Goal: Check status

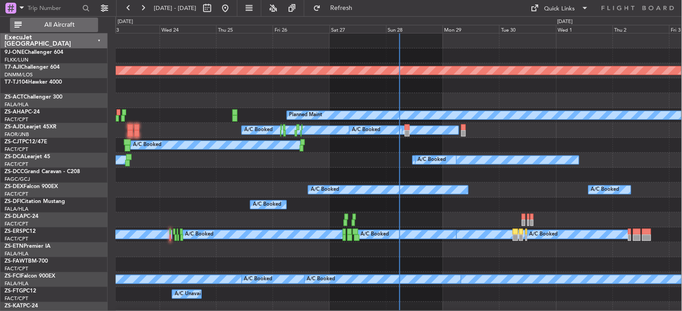
click at [67, 18] on button "All Aircraft" at bounding box center [54, 25] width 88 height 14
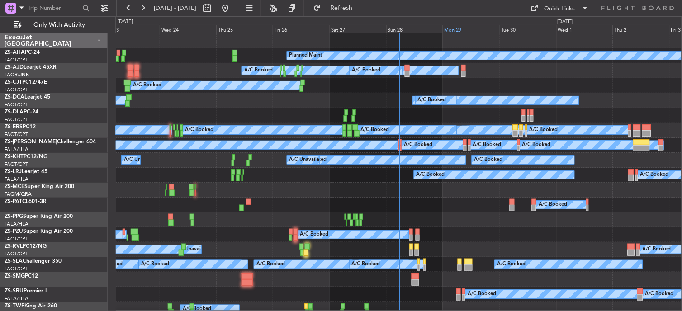
click at [453, 32] on div "Mon 29" at bounding box center [471, 29] width 57 height 8
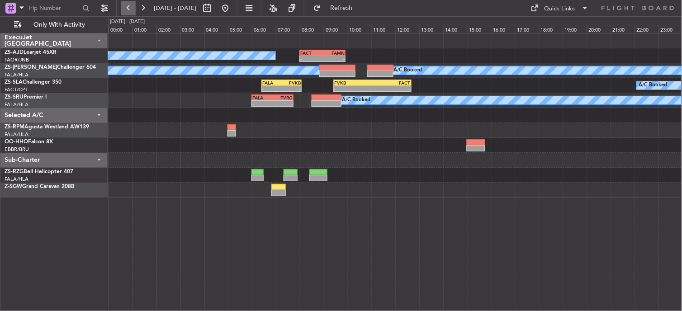
click at [130, 8] on button at bounding box center [128, 8] width 14 height 14
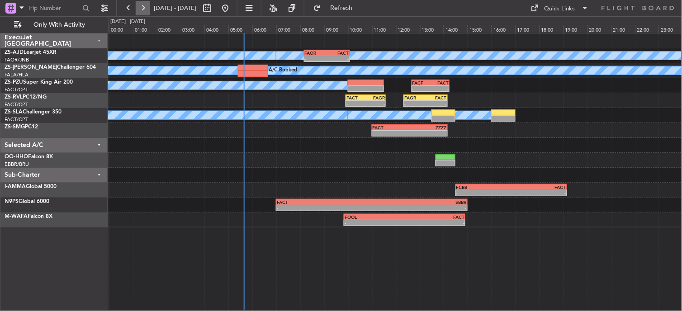
click at [146, 12] on button at bounding box center [143, 8] width 14 height 14
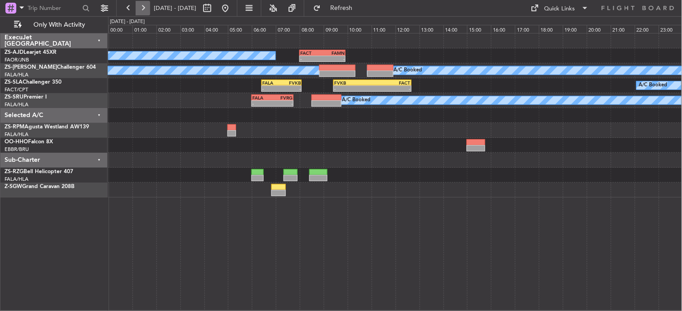
click at [146, 12] on button at bounding box center [143, 8] width 14 height 14
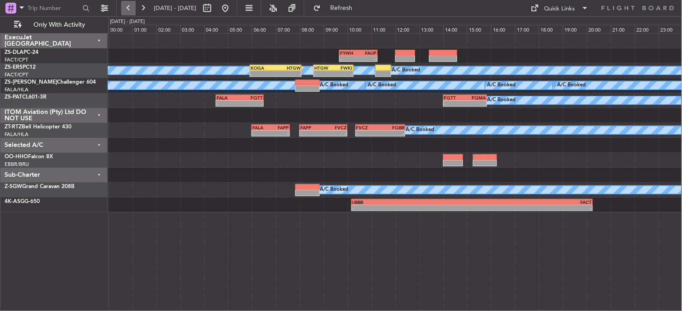
click at [132, 6] on button at bounding box center [128, 8] width 14 height 14
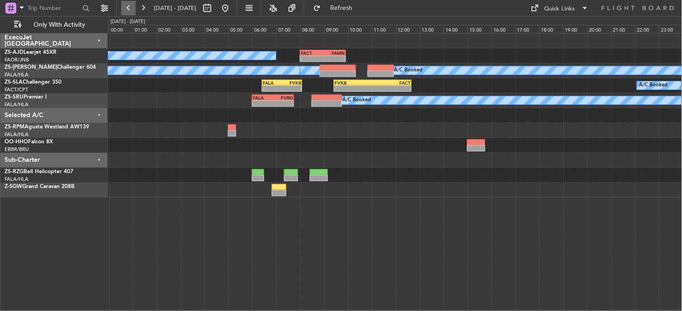
click at [132, 6] on button at bounding box center [128, 8] width 14 height 14
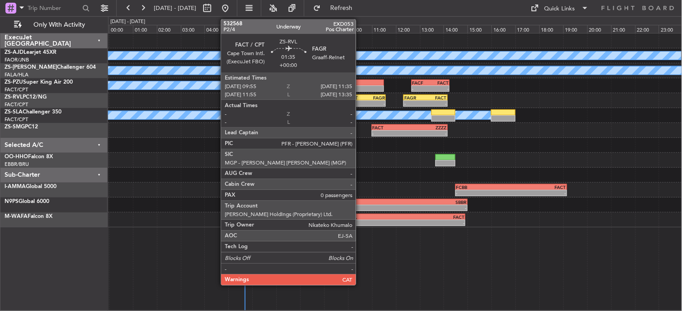
click at [360, 96] on div "FACT" at bounding box center [355, 97] width 19 height 5
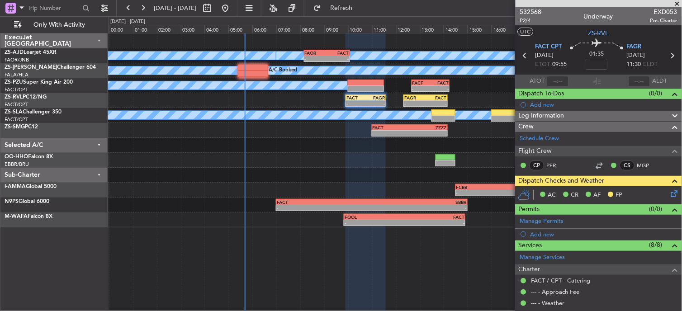
click at [669, 196] on icon at bounding box center [672, 192] width 7 height 7
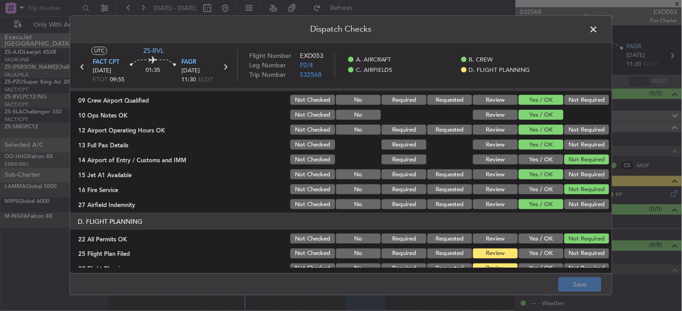
scroll to position [226, 0]
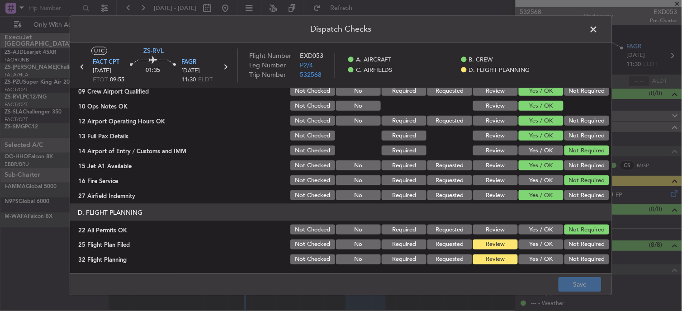
click at [541, 240] on button "Yes / OK" at bounding box center [541, 245] width 45 height 10
click at [541, 255] on button "Yes / OK" at bounding box center [541, 260] width 45 height 10
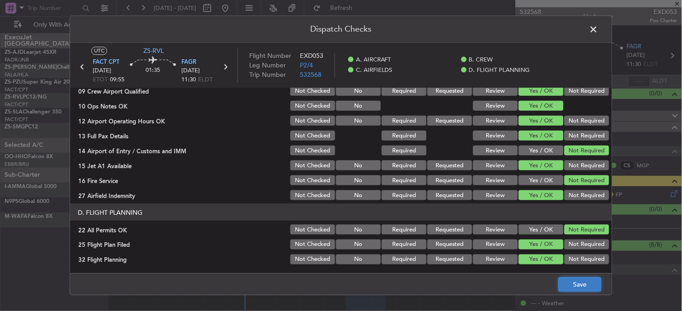
click at [568, 290] on button "Save" at bounding box center [580, 285] width 43 height 14
click at [598, 29] on span at bounding box center [598, 32] width 0 height 18
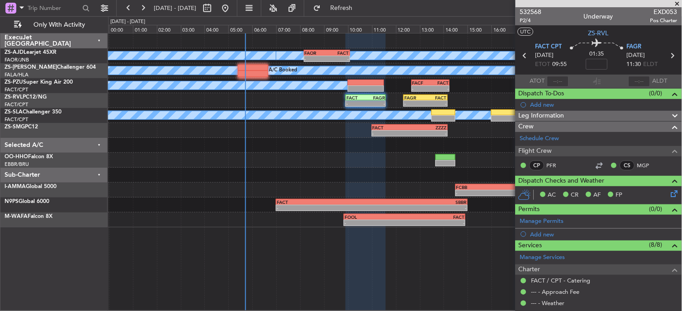
click at [661, 194] on div "AC CR AF FP" at bounding box center [602, 196] width 133 height 14
click at [670, 196] on icon at bounding box center [672, 192] width 7 height 7
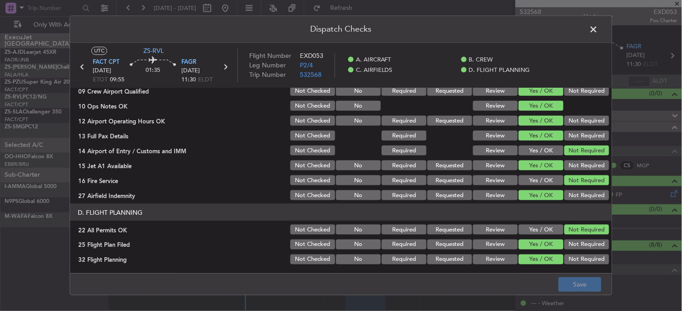
click at [496, 240] on button "Review" at bounding box center [495, 245] width 45 height 10
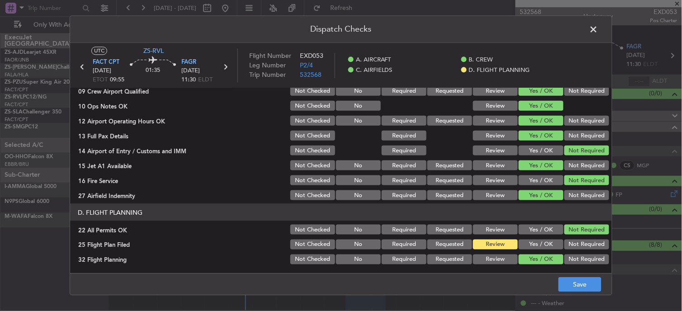
click at [501, 263] on button "Review" at bounding box center [495, 260] width 45 height 10
click at [590, 287] on button "Save" at bounding box center [580, 285] width 43 height 14
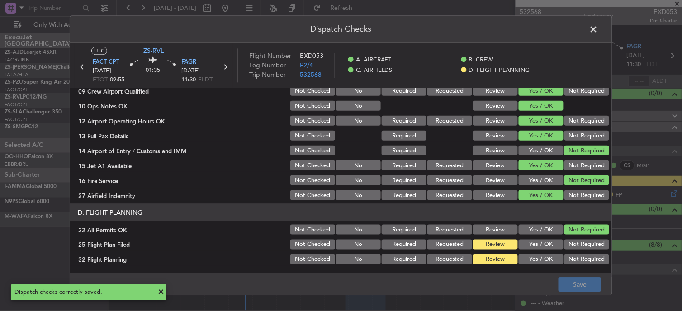
click at [598, 30] on span at bounding box center [598, 32] width 0 height 18
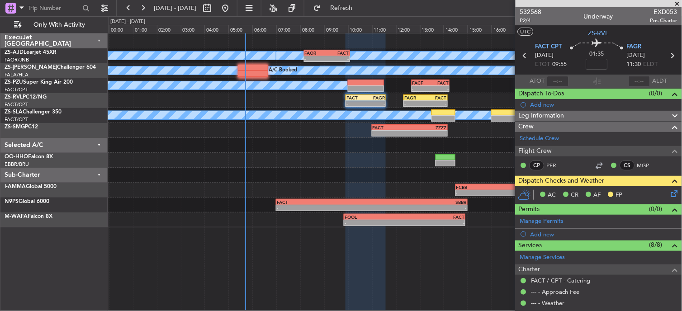
click at [680, 5] on span at bounding box center [677, 4] width 9 height 8
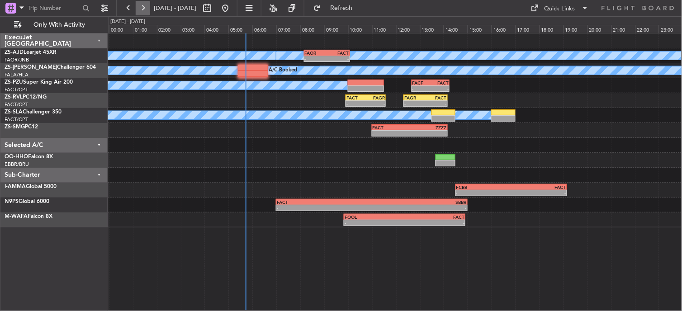
click at [147, 8] on button at bounding box center [143, 8] width 14 height 14
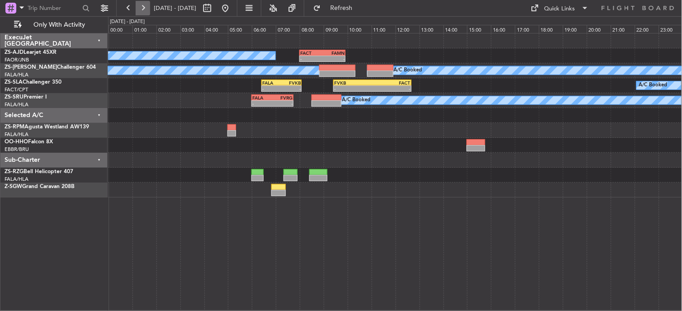
click at [147, 8] on button at bounding box center [143, 8] width 14 height 14
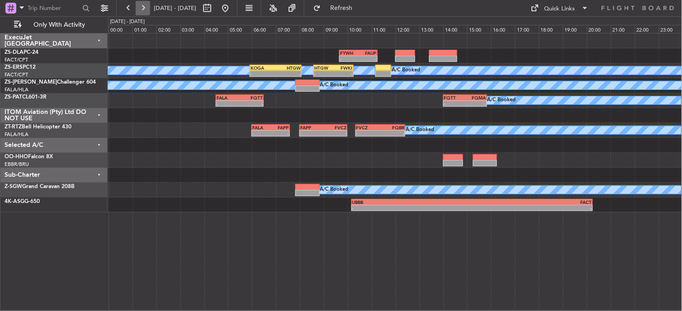
click at [139, 6] on button at bounding box center [143, 8] width 14 height 14
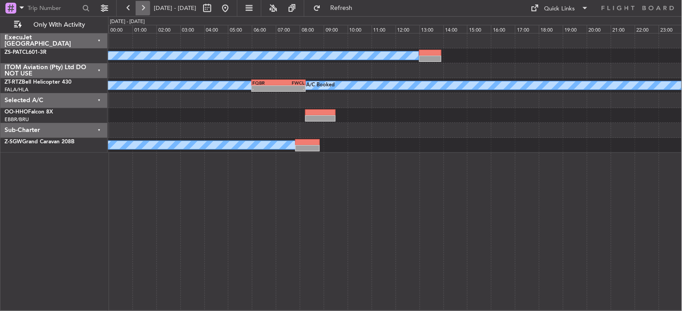
click at [141, 5] on button at bounding box center [143, 8] width 14 height 14
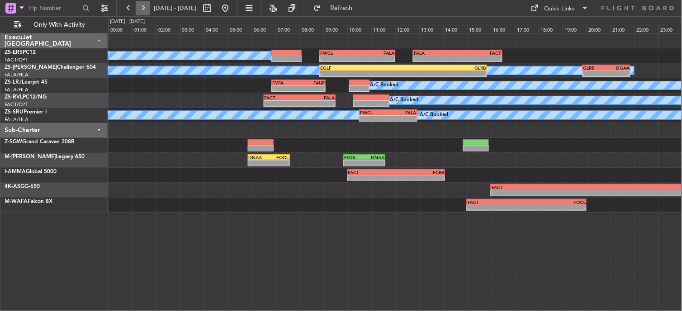
click at [148, 8] on button at bounding box center [143, 8] width 14 height 14
